Goal: Task Accomplishment & Management: Manage account settings

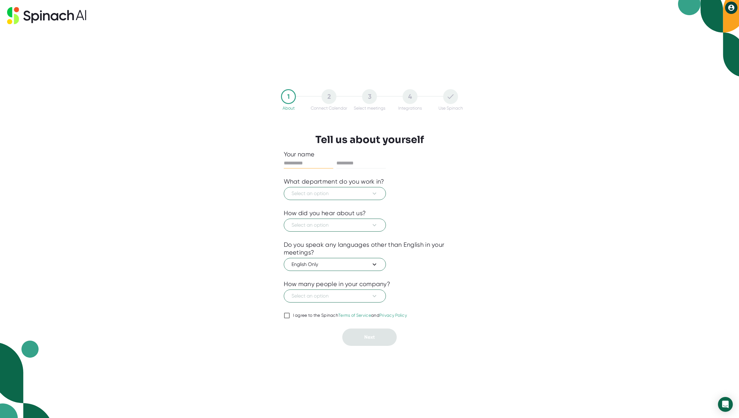
click at [325, 162] on input "text" at bounding box center [309, 163] width 50 height 10
type input "******"
type input "*******"
click at [345, 195] on span "Select an option" at bounding box center [335, 193] width 87 height 7
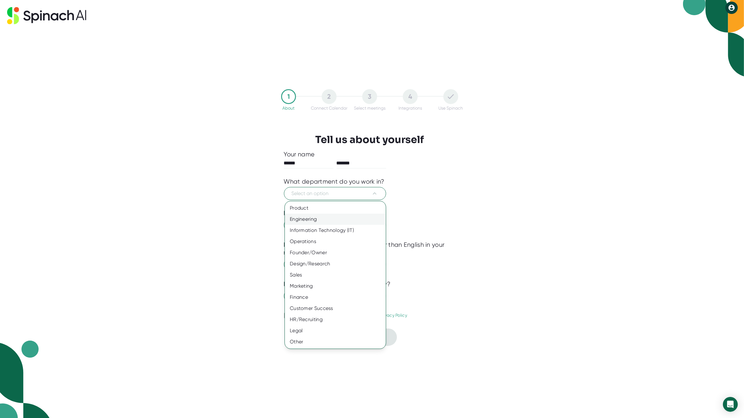
click at [317, 219] on div "Engineering" at bounding box center [335, 219] width 101 height 11
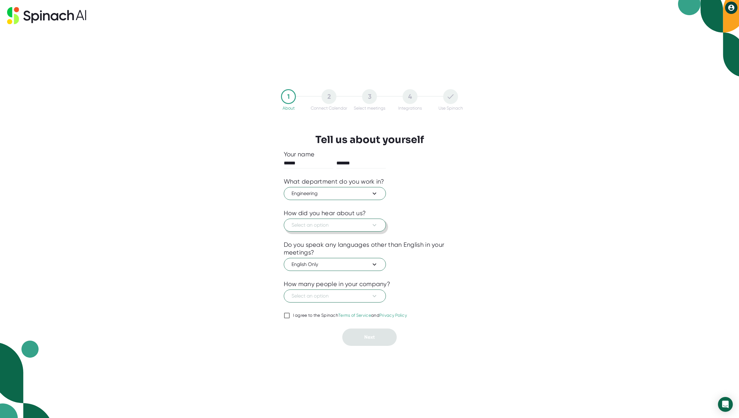
click at [325, 224] on span "Select an option" at bounding box center [335, 224] width 87 height 7
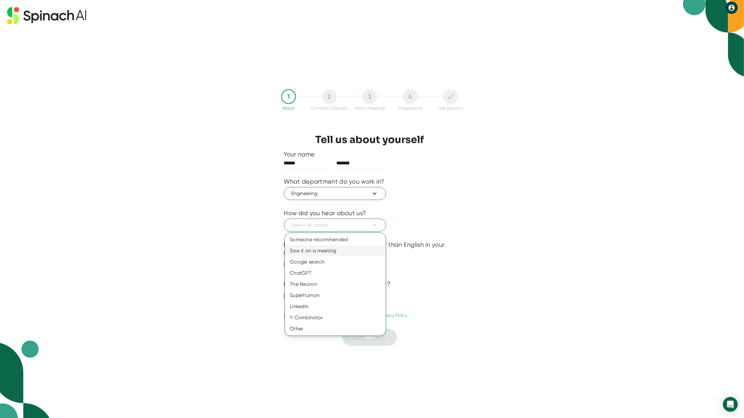
click at [327, 251] on div "Saw it on a meeting" at bounding box center [335, 250] width 101 height 11
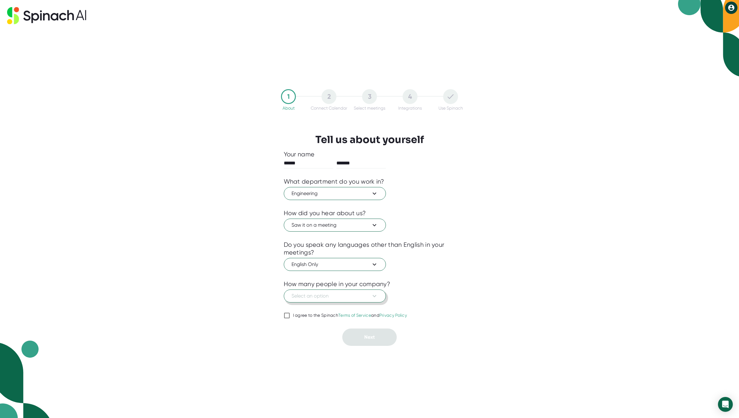
click at [336, 294] on span "Select an option" at bounding box center [335, 295] width 87 height 7
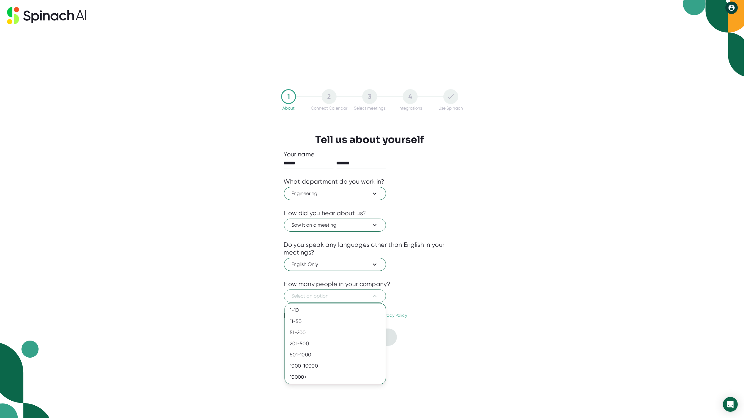
click at [542, 275] on div at bounding box center [372, 209] width 744 height 418
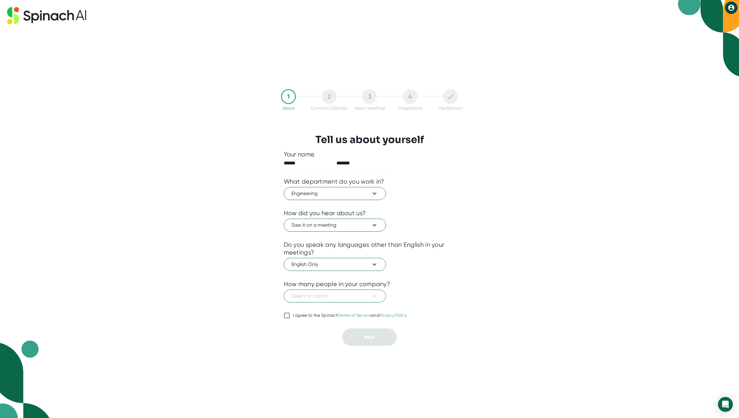
click at [324, 316] on div "I agree to the Spinach Terms of Service and Privacy Policy" at bounding box center [350, 316] width 114 height 6
click at [290, 316] on input "I agree to the Spinach Terms of Service and Privacy Policy" at bounding box center [287, 315] width 6 height 7
checkbox input "true"
click at [342, 301] on button "Select an option" at bounding box center [335, 296] width 102 height 13
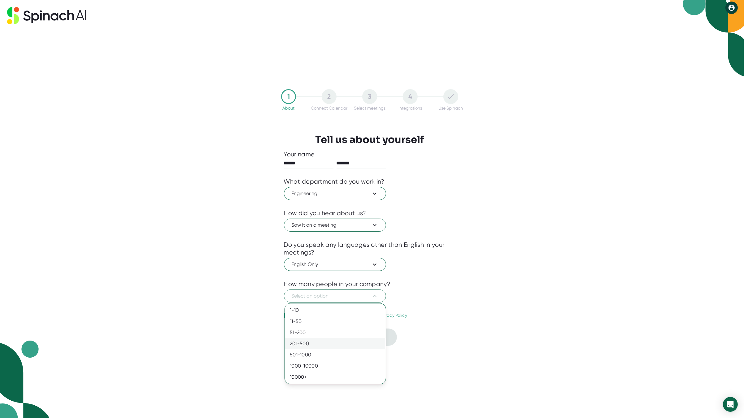
click at [311, 346] on div "201-500" at bounding box center [335, 343] width 101 height 11
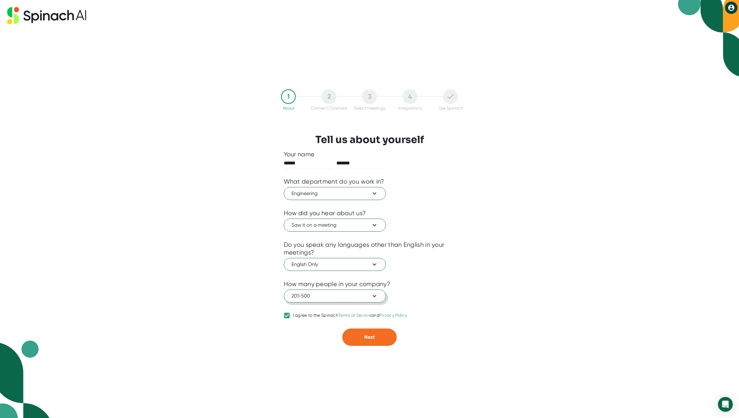
click at [314, 296] on span "201-500" at bounding box center [335, 295] width 87 height 7
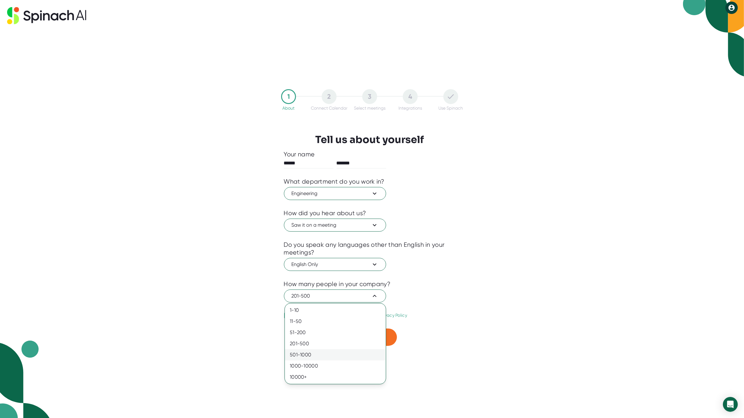
click at [303, 351] on div "501-1000" at bounding box center [335, 354] width 101 height 11
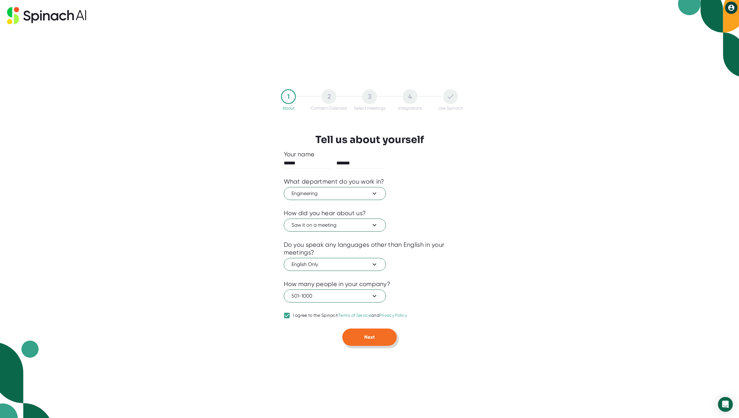
click at [370, 340] on button "Next" at bounding box center [369, 337] width 55 height 17
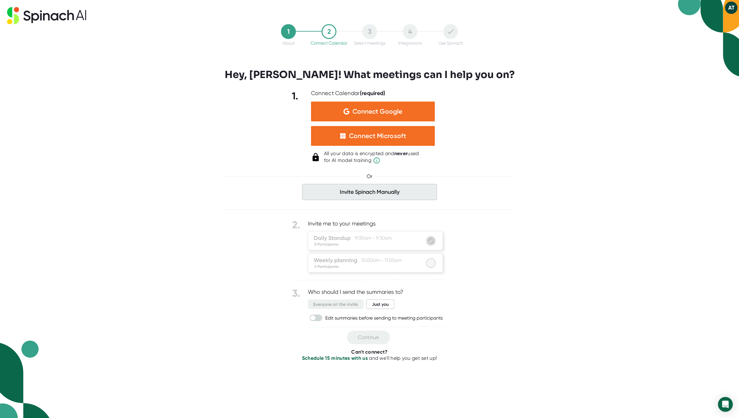
click at [374, 193] on span "Invite Spinach Manually" at bounding box center [369, 192] width 135 height 16
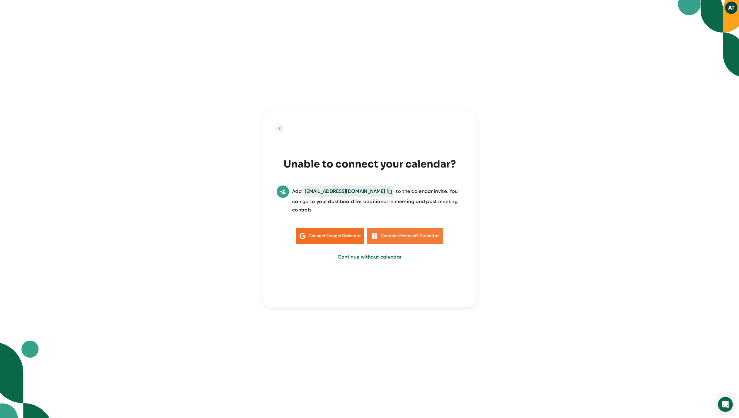
click at [411, 230] on div "Connect Microsoft Calendar" at bounding box center [406, 236] width 76 height 16
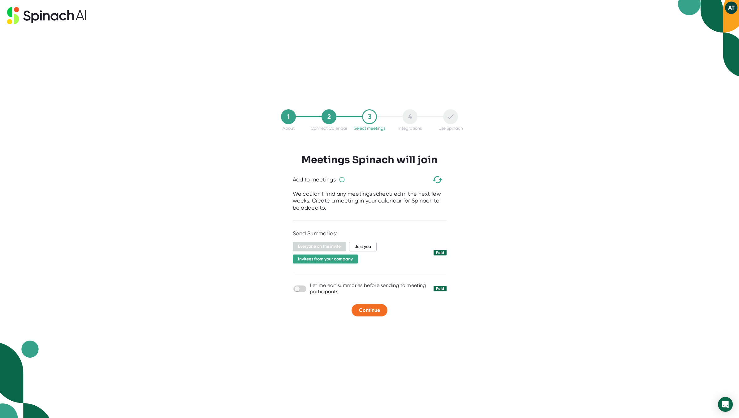
click at [570, 261] on div "1 About 2 Connect Calendar 3 Select meetings 4 Integrations Use Spinach Meeting…" at bounding box center [369, 209] width 739 height 418
click at [361, 245] on span "Just you" at bounding box center [363, 247] width 28 height 10
click at [302, 289] on input "checkbox" at bounding box center [297, 289] width 18 height 6
checkbox input "true"
click at [373, 312] on span "Continue" at bounding box center [369, 310] width 21 height 6
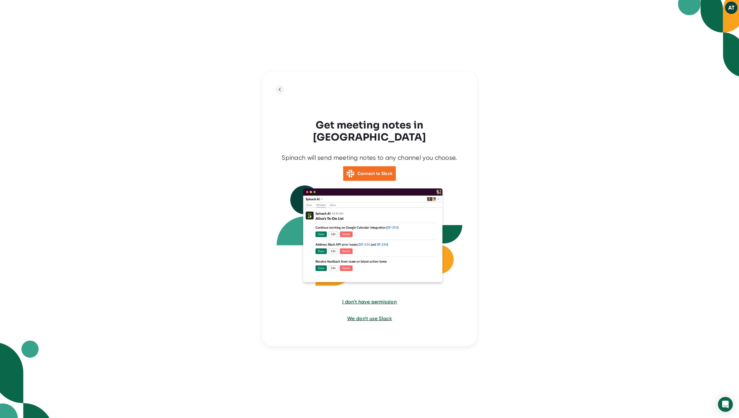
click at [452, 164] on div "Spinach will send meeting notes to any channel you choose. Connect to Slack I d…" at bounding box center [370, 238] width 186 height 187
click at [435, 312] on div "Spinach will send meeting notes to any channel you choose. Connect to Slack I d…" at bounding box center [370, 238] width 186 height 187
click at [364, 171] on b "Connect to Slack" at bounding box center [375, 173] width 35 height 5
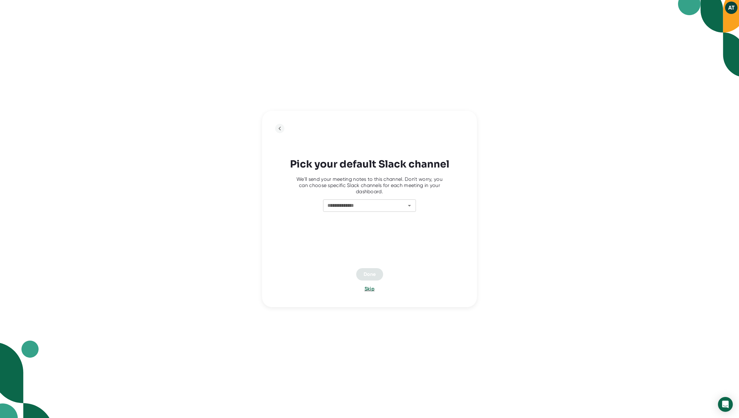
click at [360, 203] on input "**********" at bounding box center [360, 205] width 71 height 9
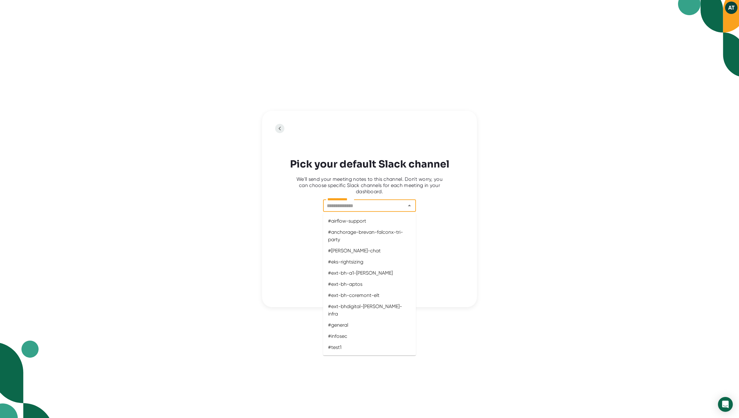
click at [279, 128] on icon "back to previous step" at bounding box center [279, 128] width 7 height 7
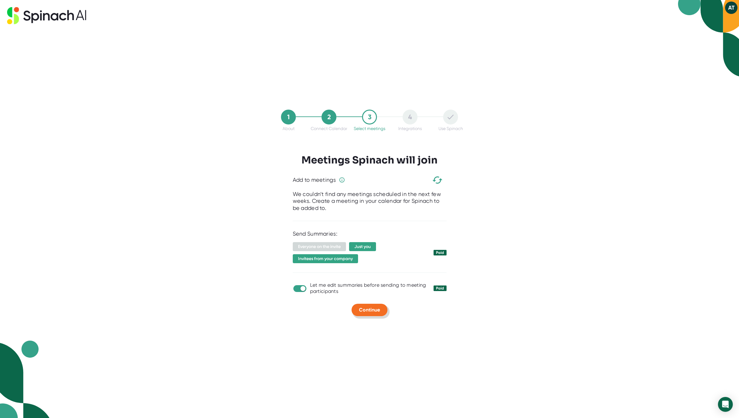
click at [363, 307] on span "Continue" at bounding box center [369, 310] width 21 height 6
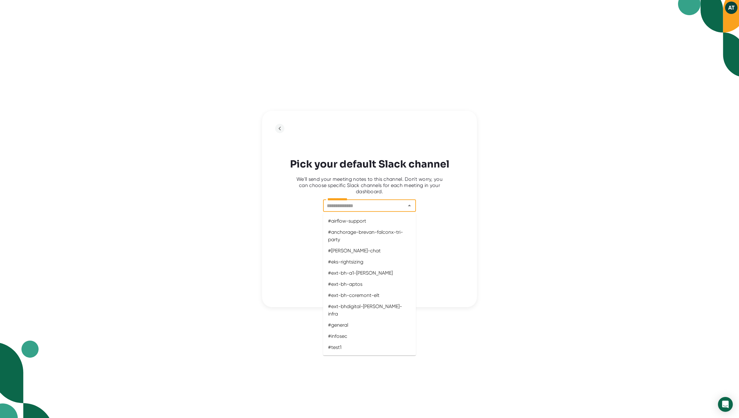
click at [380, 209] on input "**********" at bounding box center [360, 205] width 71 height 9
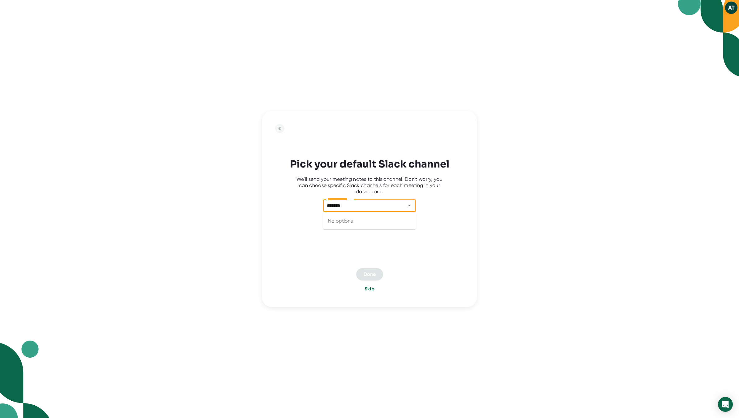
type input "*******"
click at [370, 290] on span "Skip" at bounding box center [370, 289] width 10 height 6
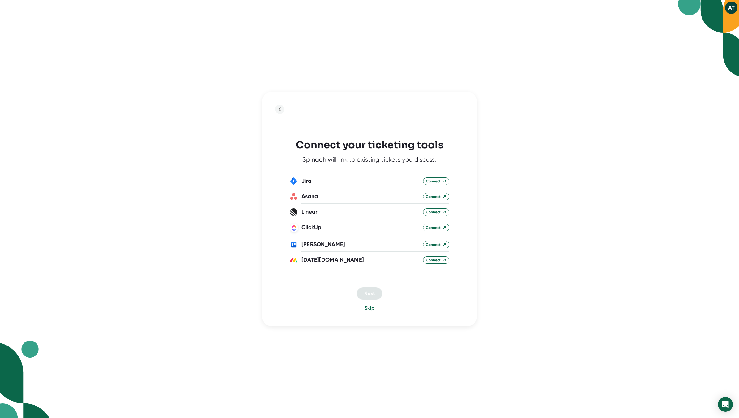
click at [369, 307] on span "Skip" at bounding box center [370, 308] width 10 height 6
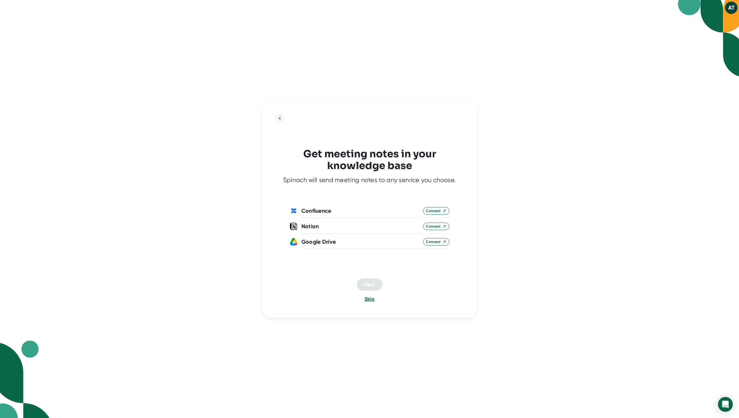
click at [370, 299] on span "Skip" at bounding box center [370, 299] width 10 height 6
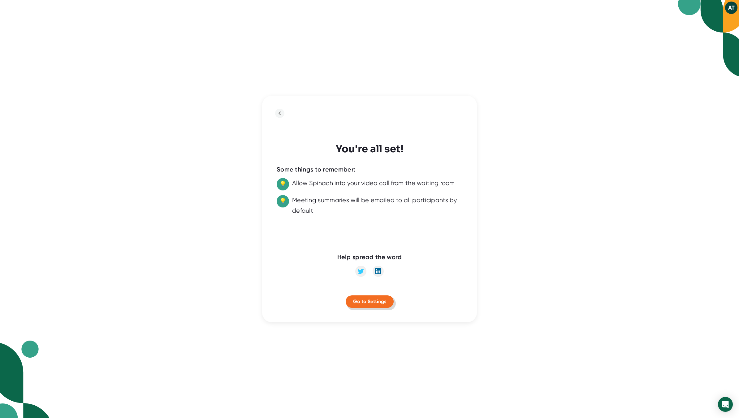
drag, startPoint x: 377, startPoint y: 303, endPoint x: 299, endPoint y: 253, distance: 93.9
click at [299, 256] on div "You're all set! Some things to remember: 💡 Allow Spinach into your video call f…" at bounding box center [369, 209] width 215 height 227
click at [281, 199] on span "💡" at bounding box center [283, 201] width 12 height 12
click at [364, 302] on span "Go to Settings" at bounding box center [369, 302] width 33 height 6
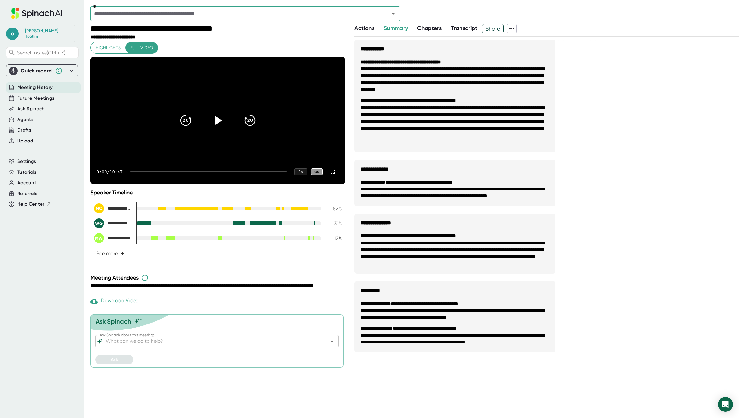
click at [104, 47] on span "Highlights" at bounding box center [108, 48] width 25 height 8
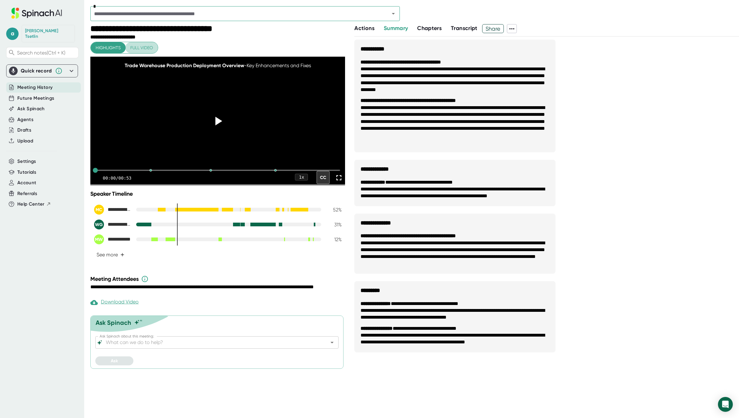
click at [126, 46] on button "Full video" at bounding box center [141, 47] width 33 height 11
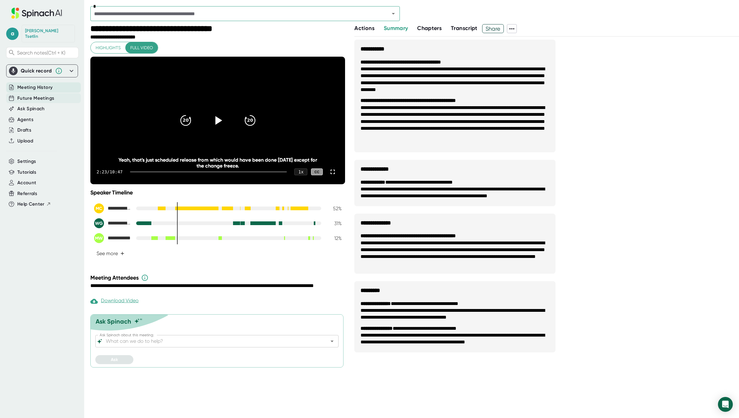
click at [34, 95] on span "Future Meetings" at bounding box center [35, 98] width 37 height 7
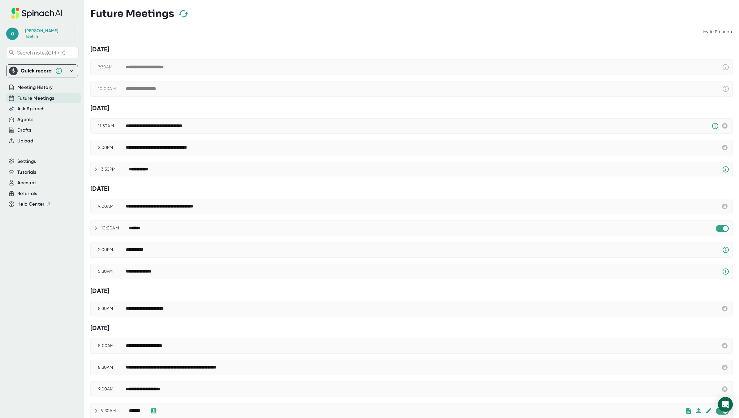
scroll to position [31, 0]
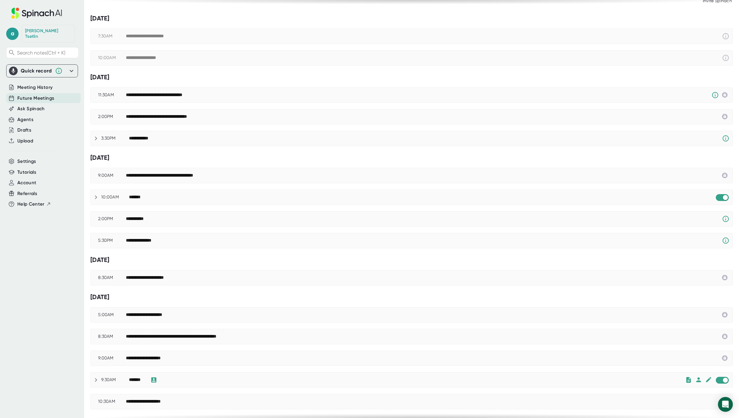
click at [138, 195] on div "*******" at bounding box center [136, 197] width 15 height 6
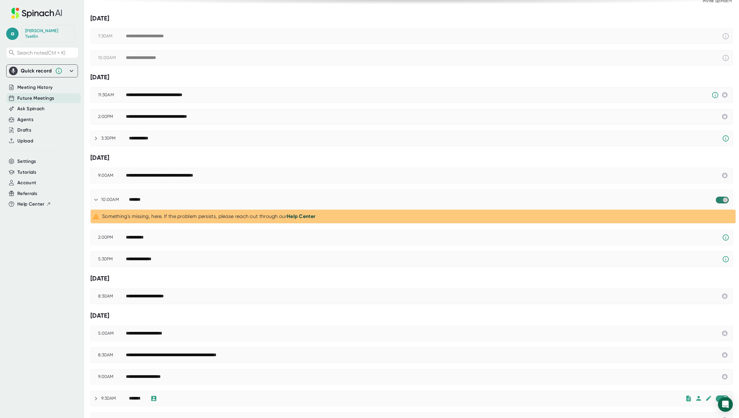
click at [717, 198] on input "checkbox" at bounding box center [726, 200] width 18 height 6
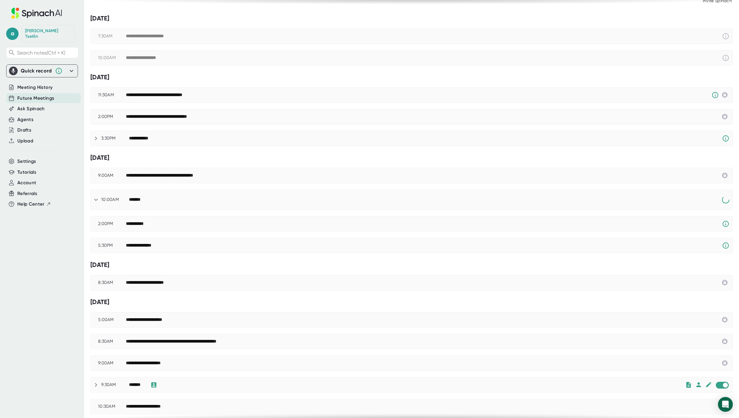
click at [140, 198] on div "*******" at bounding box center [136, 200] width 15 height 6
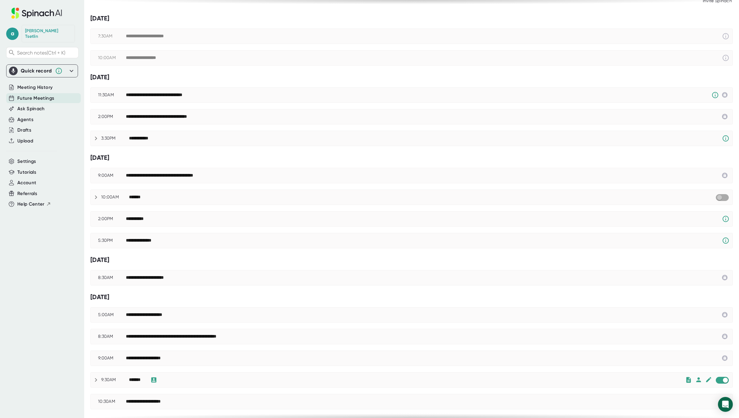
click at [717, 198] on input "checkbox" at bounding box center [720, 198] width 18 height 6
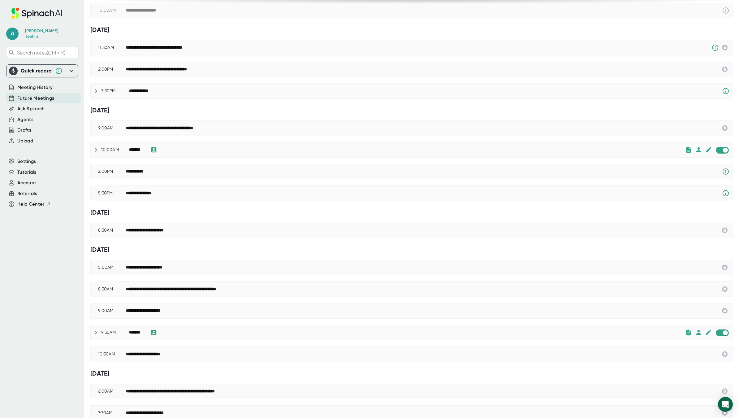
scroll to position [93, 0]
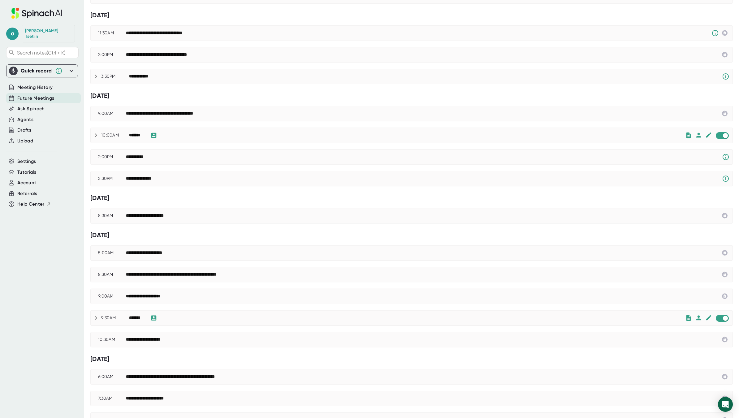
click at [96, 133] on icon at bounding box center [96, 135] width 2 height 4
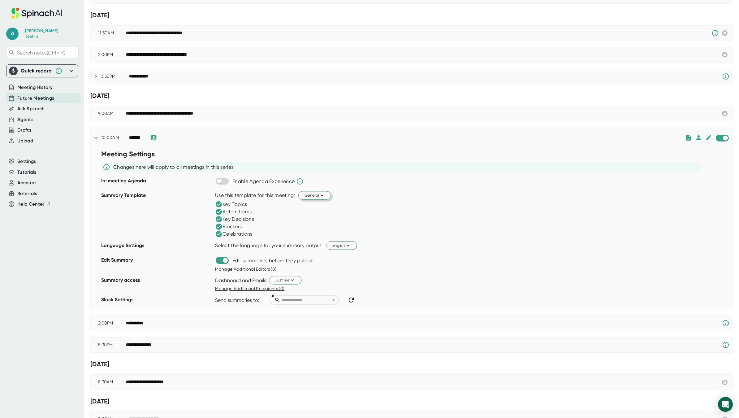
click at [313, 194] on span "General" at bounding box center [315, 195] width 20 height 6
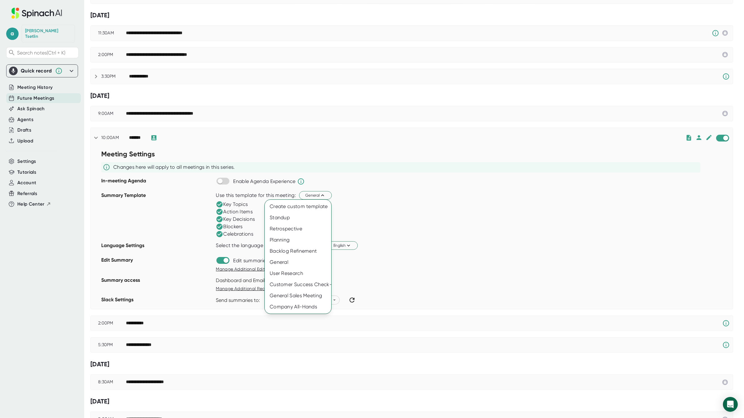
click at [414, 203] on div at bounding box center [372, 209] width 744 height 418
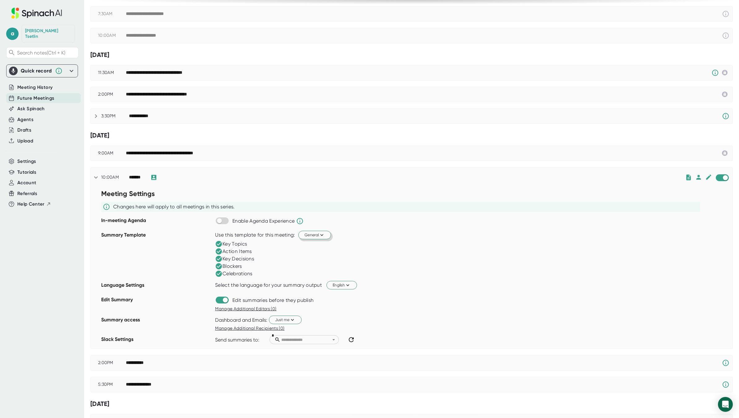
scroll to position [62, 0]
